Goal: Transaction & Acquisition: Purchase product/service

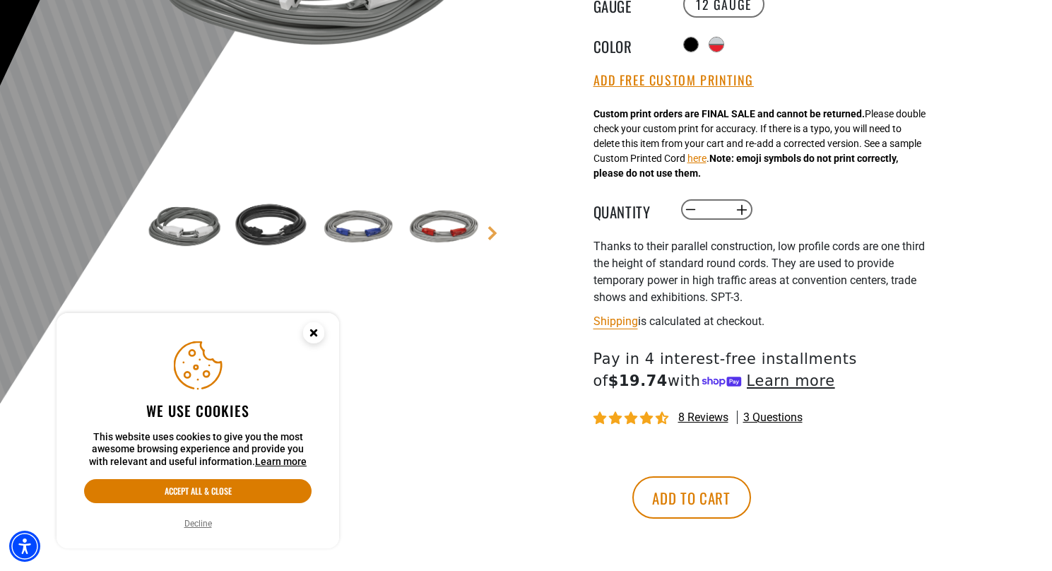
scroll to position [401, 0]
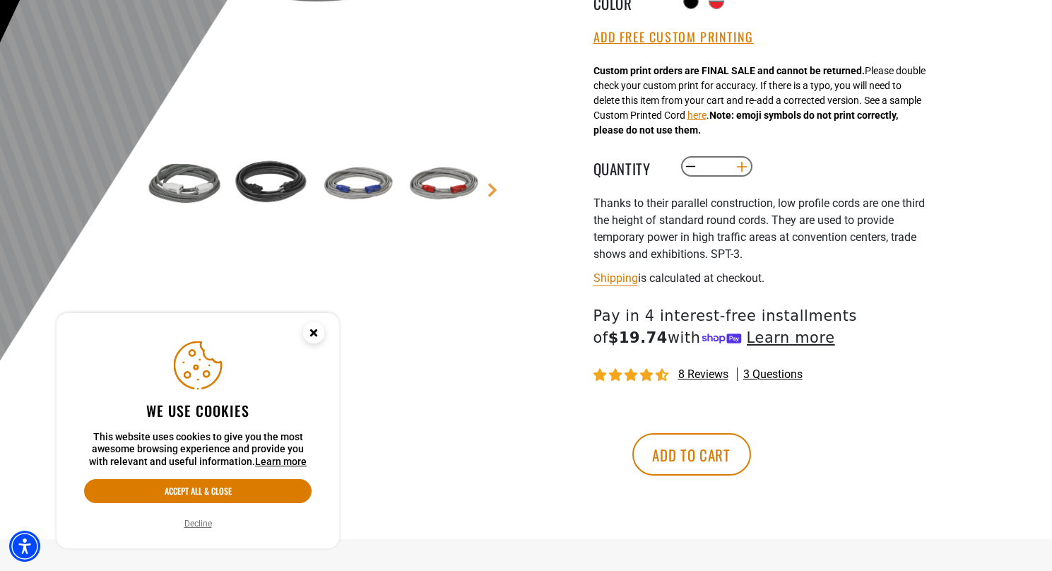
click at [738, 170] on button "Increase quantity for Low Profile Extension Cord" at bounding box center [742, 167] width 22 height 24
type input "*"
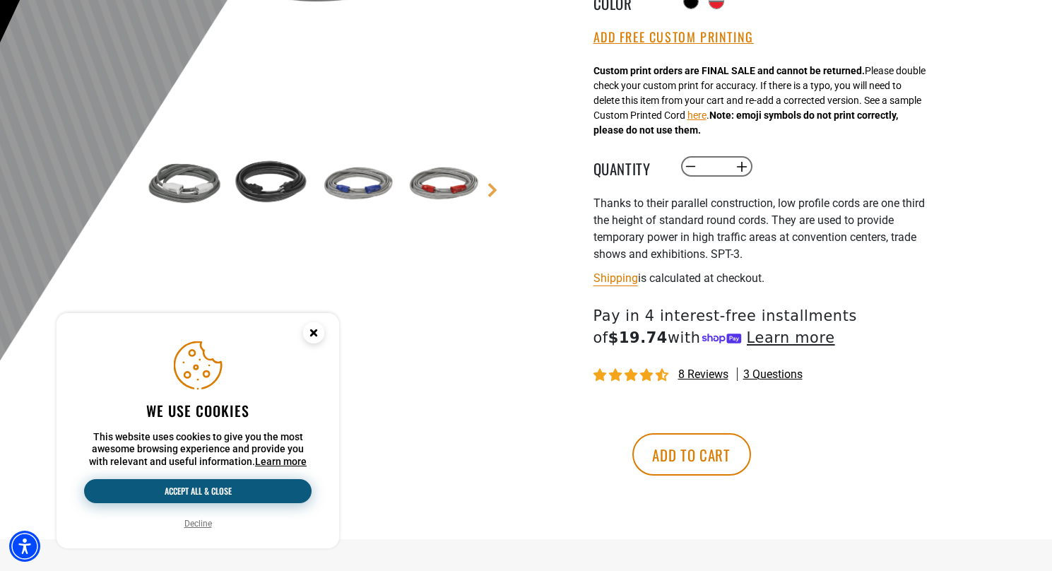
click at [257, 488] on button "Accept all & close" at bounding box center [198, 491] width 228 height 24
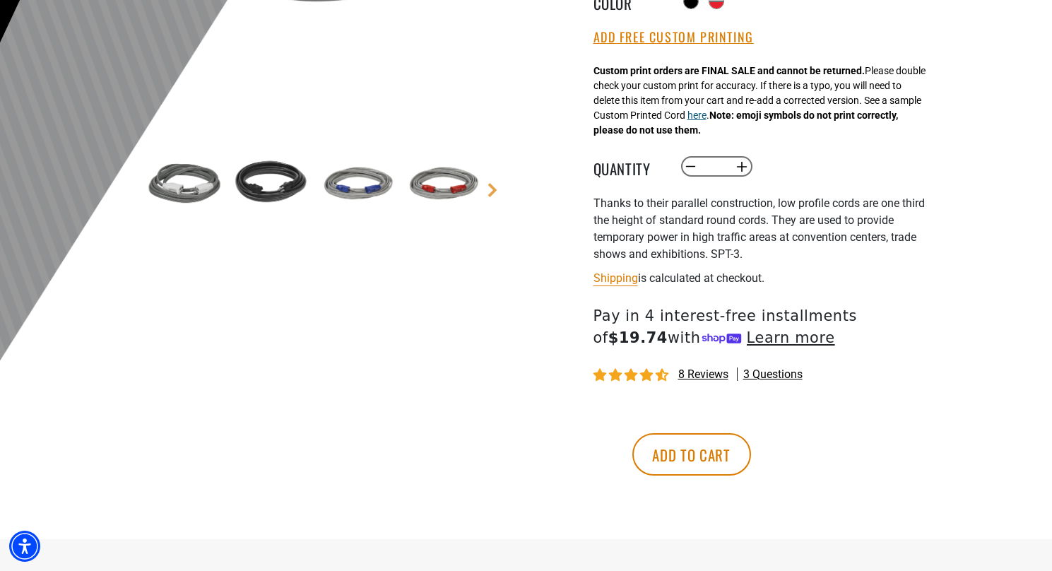
click at [707, 117] on button "here" at bounding box center [697, 115] width 19 height 15
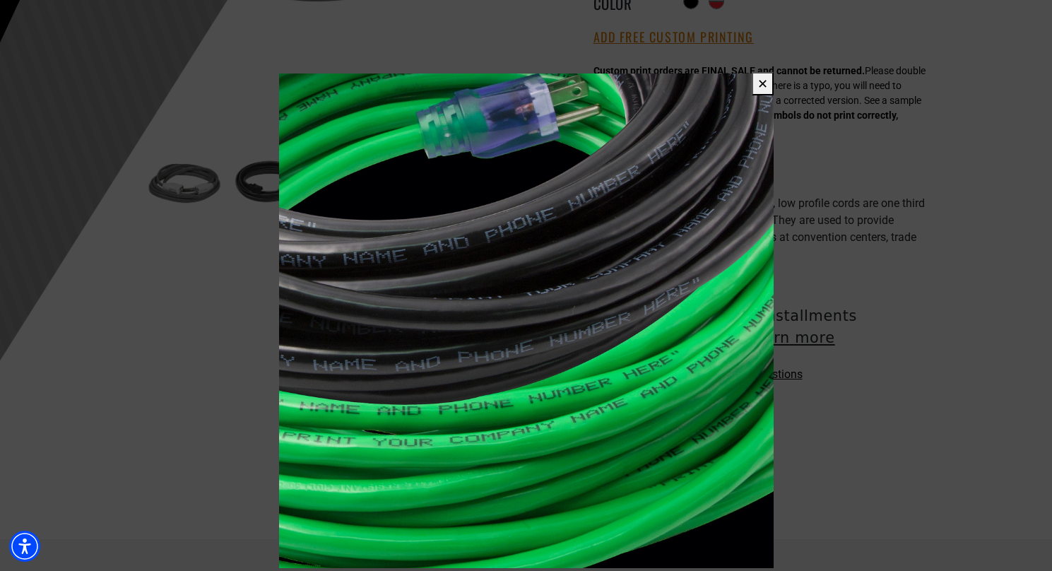
click at [827, 154] on span at bounding box center [526, 285] width 1052 height 571
click at [759, 82] on button "✕" at bounding box center [763, 83] width 22 height 23
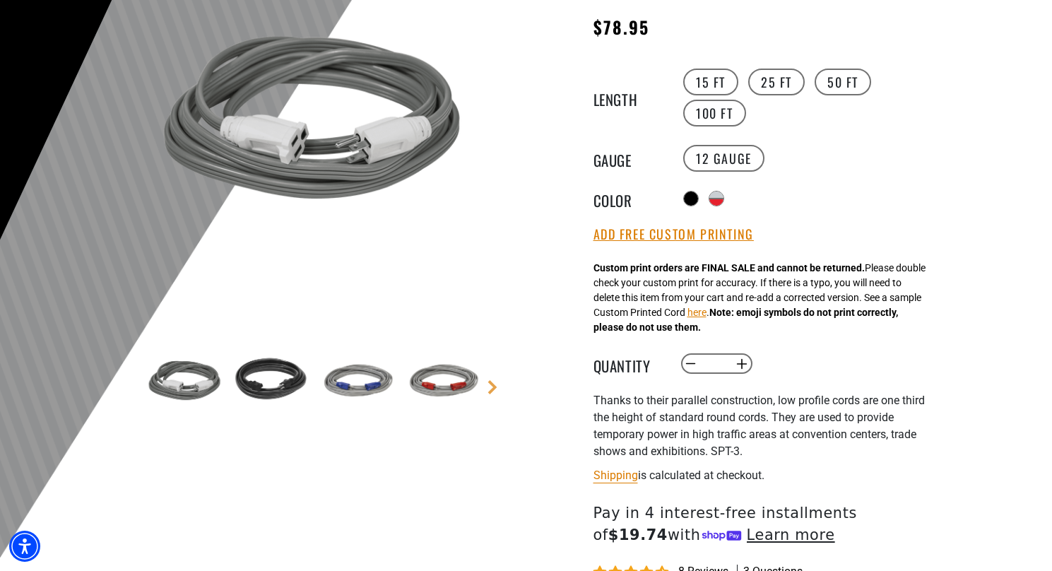
scroll to position [205, 0]
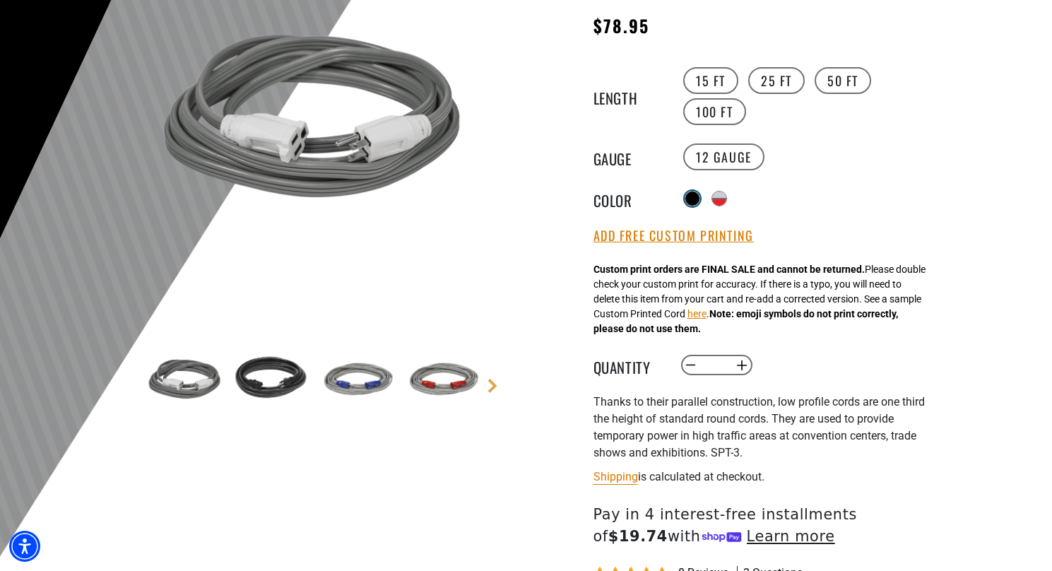
click at [689, 195] on div at bounding box center [692, 198] width 14 height 14
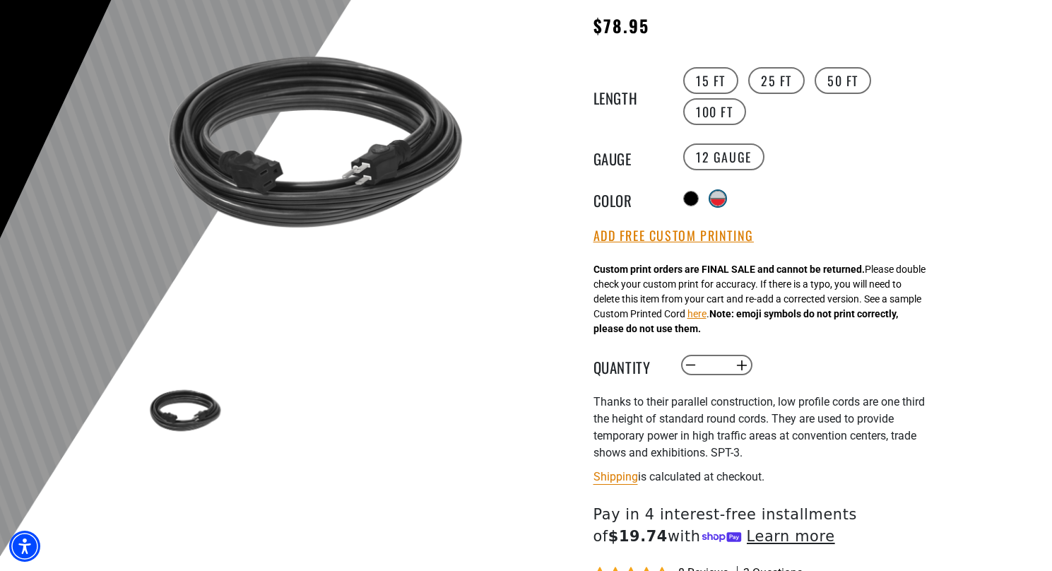
click at [718, 194] on div at bounding box center [718, 194] width 14 height 7
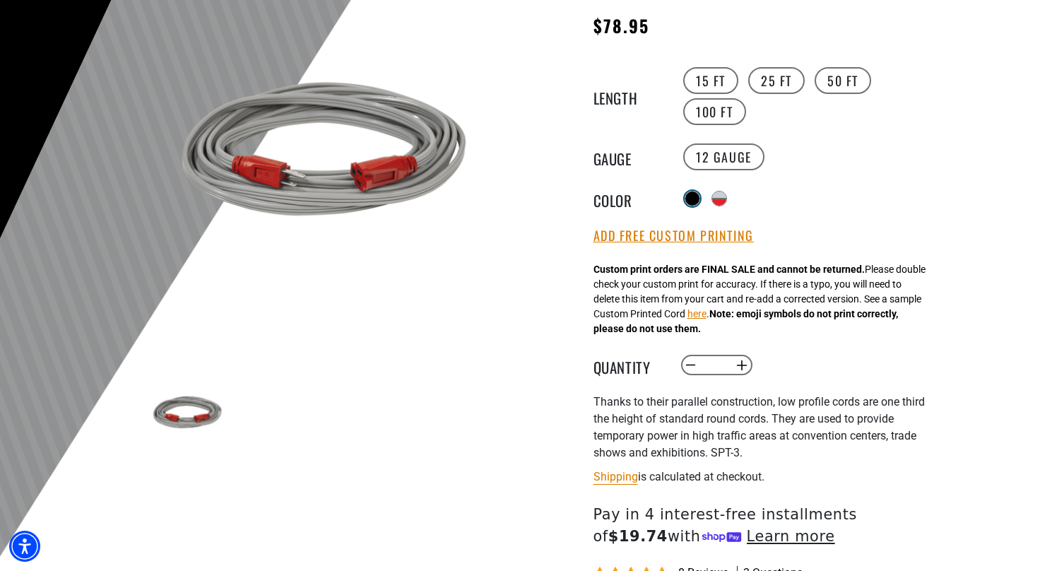
click at [689, 198] on div at bounding box center [692, 198] width 14 height 14
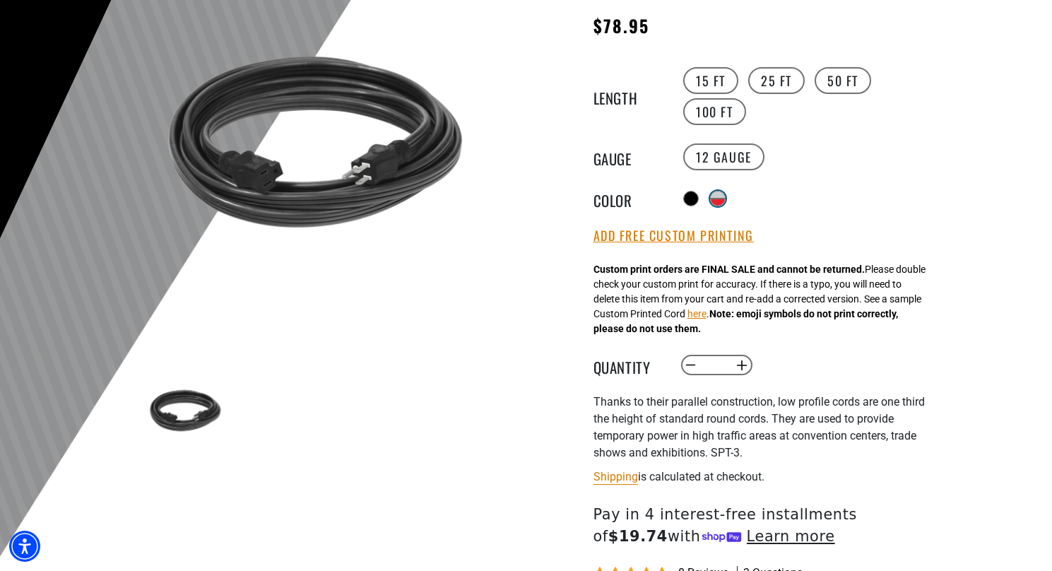
click at [721, 199] on div at bounding box center [718, 202] width 14 height 7
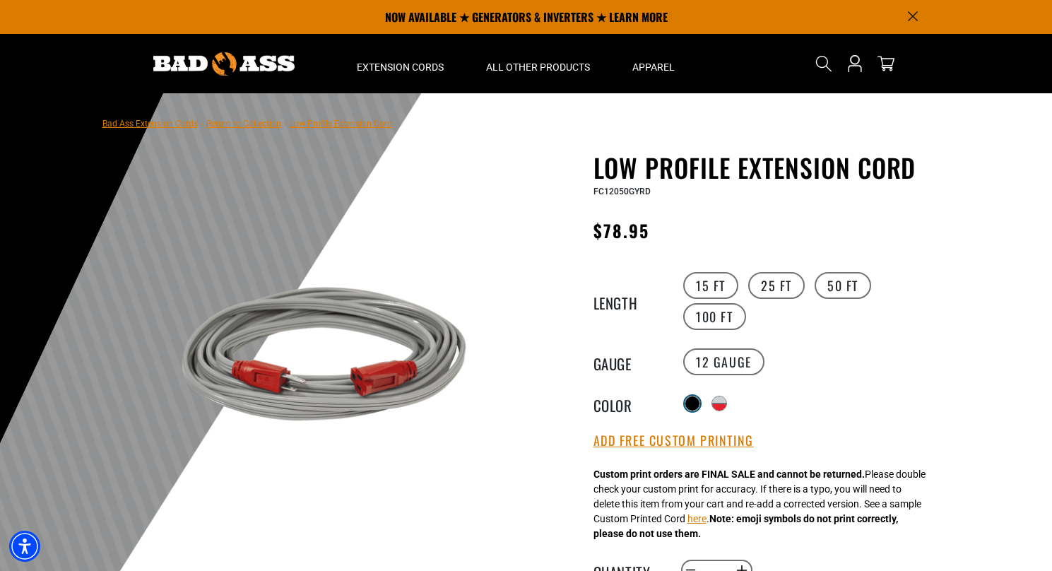
click at [689, 402] on div at bounding box center [692, 403] width 14 height 14
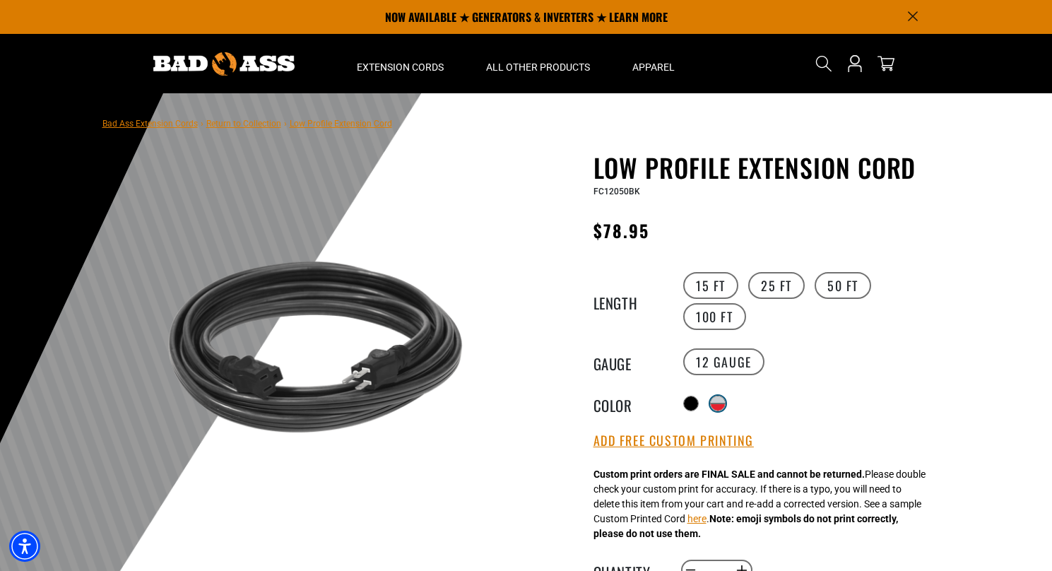
click at [721, 403] on div at bounding box center [718, 406] width 14 height 7
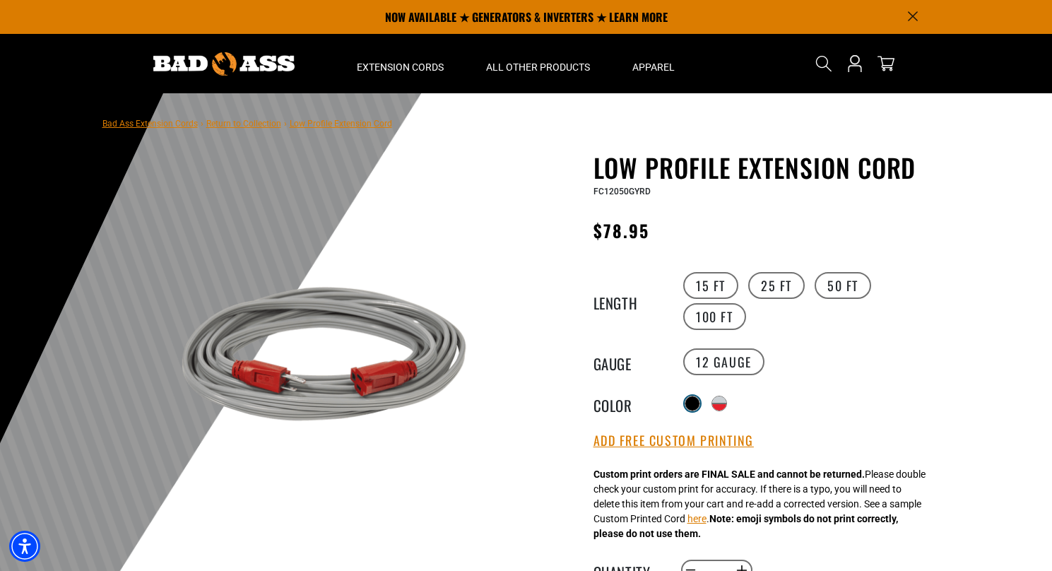
click at [688, 404] on div at bounding box center [692, 403] width 14 height 14
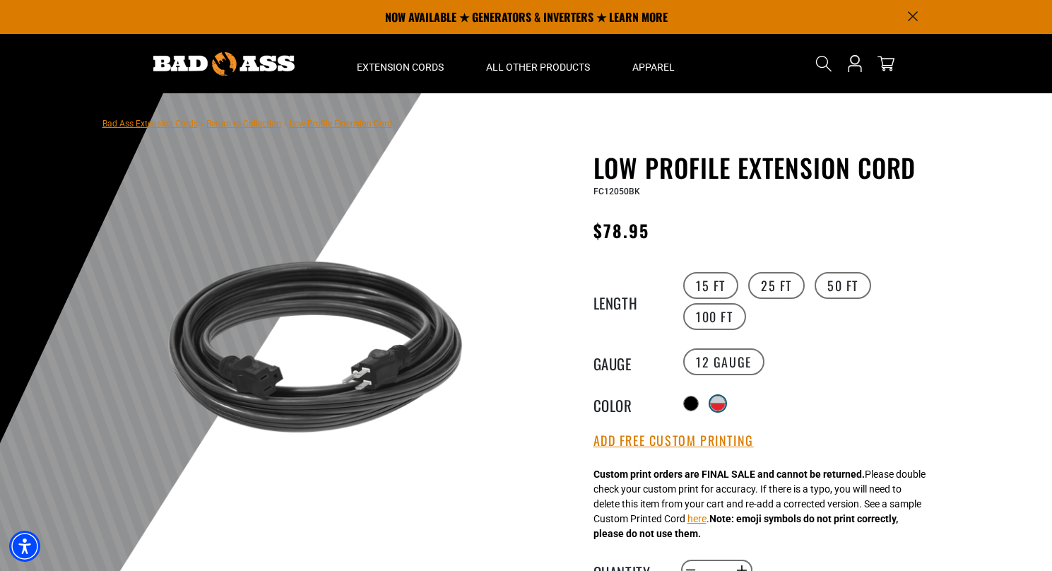
click at [719, 400] on div at bounding box center [718, 399] width 14 height 7
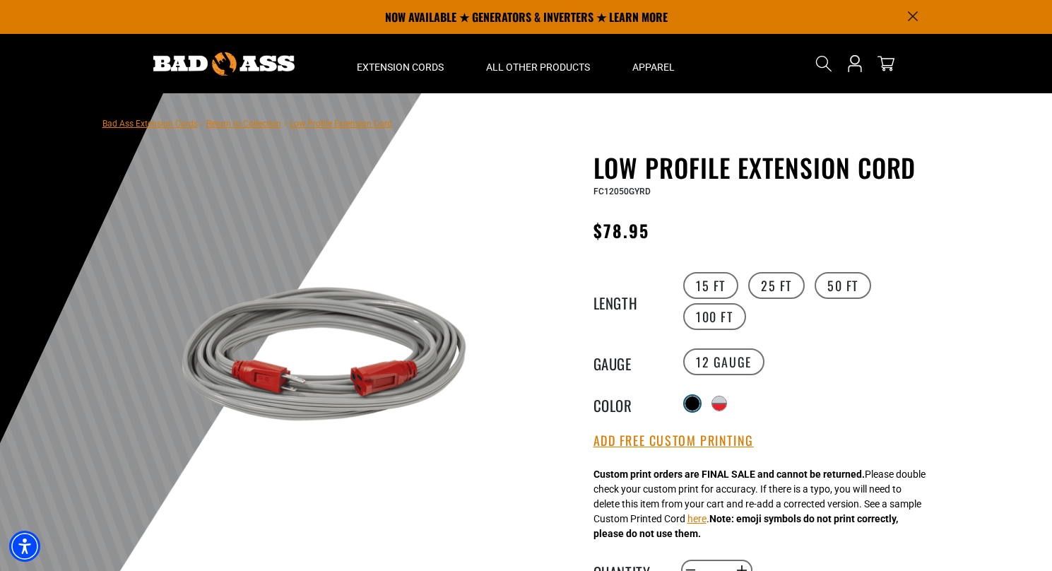
click at [689, 403] on div at bounding box center [692, 403] width 14 height 14
